Goal: Task Accomplishment & Management: Use online tool/utility

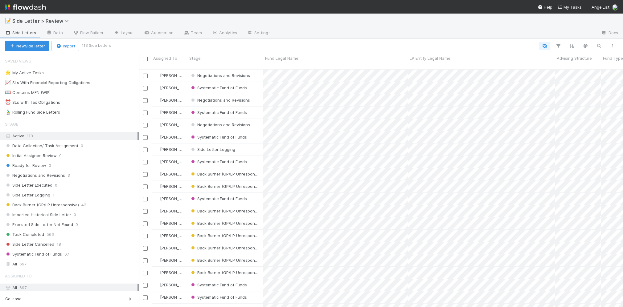
scroll to position [239, 480]
click at [49, 256] on div "Stage Active 113 Data Collection/ Task Assignment 0 Initial Assignee Review 0 R…" at bounding box center [69, 193] width 139 height 150
click at [49, 260] on div "All 697" at bounding box center [71, 264] width 133 height 8
click at [594, 44] on button "button" at bounding box center [598, 46] width 11 height 8
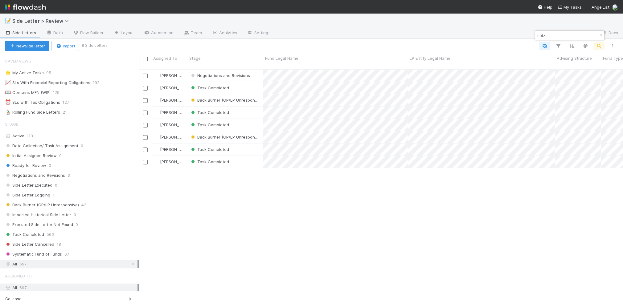
type input "netz"
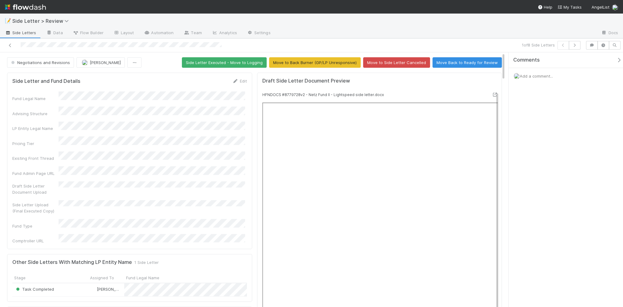
click at [538, 69] on div "Add a comment..." at bounding box center [567, 76] width 118 height 16
click at [536, 72] on div "Add a comment..." at bounding box center [567, 76] width 118 height 16
click at [536, 74] on span "Add a comment..." at bounding box center [536, 76] width 33 height 5
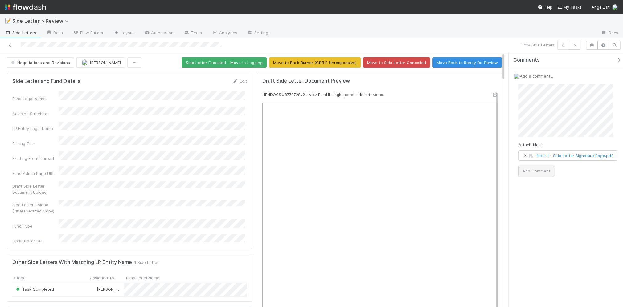
click at [547, 176] on button "Add Comment" at bounding box center [536, 171] width 36 height 10
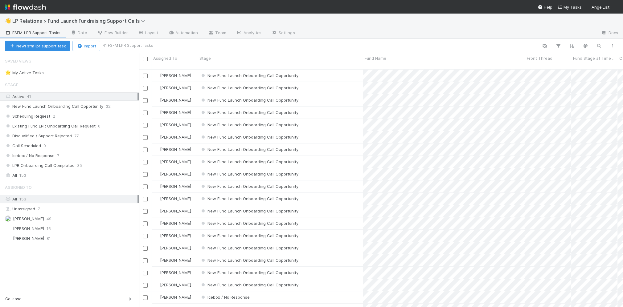
scroll to position [239, 480]
click at [600, 44] on icon "button" at bounding box center [599, 46] width 6 height 6
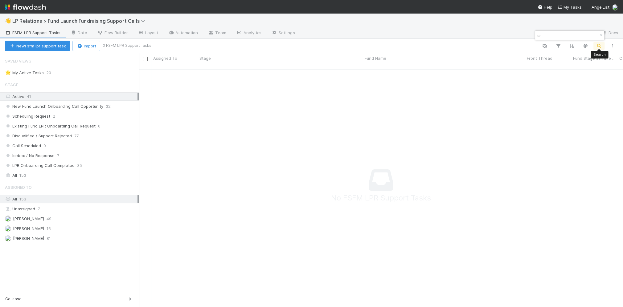
scroll to position [235, 480]
click at [96, 175] on div "All 153" at bounding box center [71, 176] width 133 height 8
click at [557, 35] on input "chill" at bounding box center [567, 35] width 62 height 7
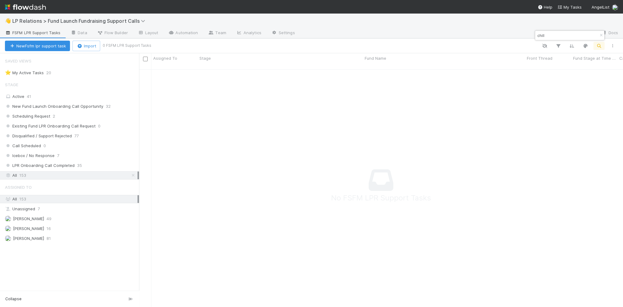
click at [557, 35] on input "chill" at bounding box center [567, 35] width 62 height 7
type input "David Rogier"
